Goal: Navigation & Orientation: Find specific page/section

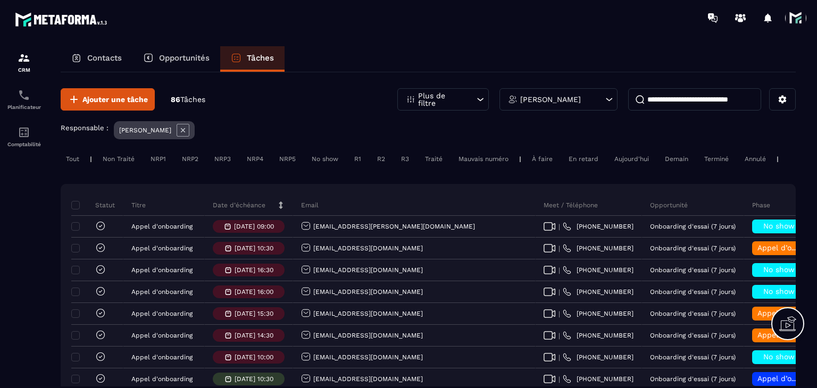
click at [232, 209] on p "Date d’échéance" at bounding box center [239, 205] width 53 height 9
